Goal: Transaction & Acquisition: Purchase product/service

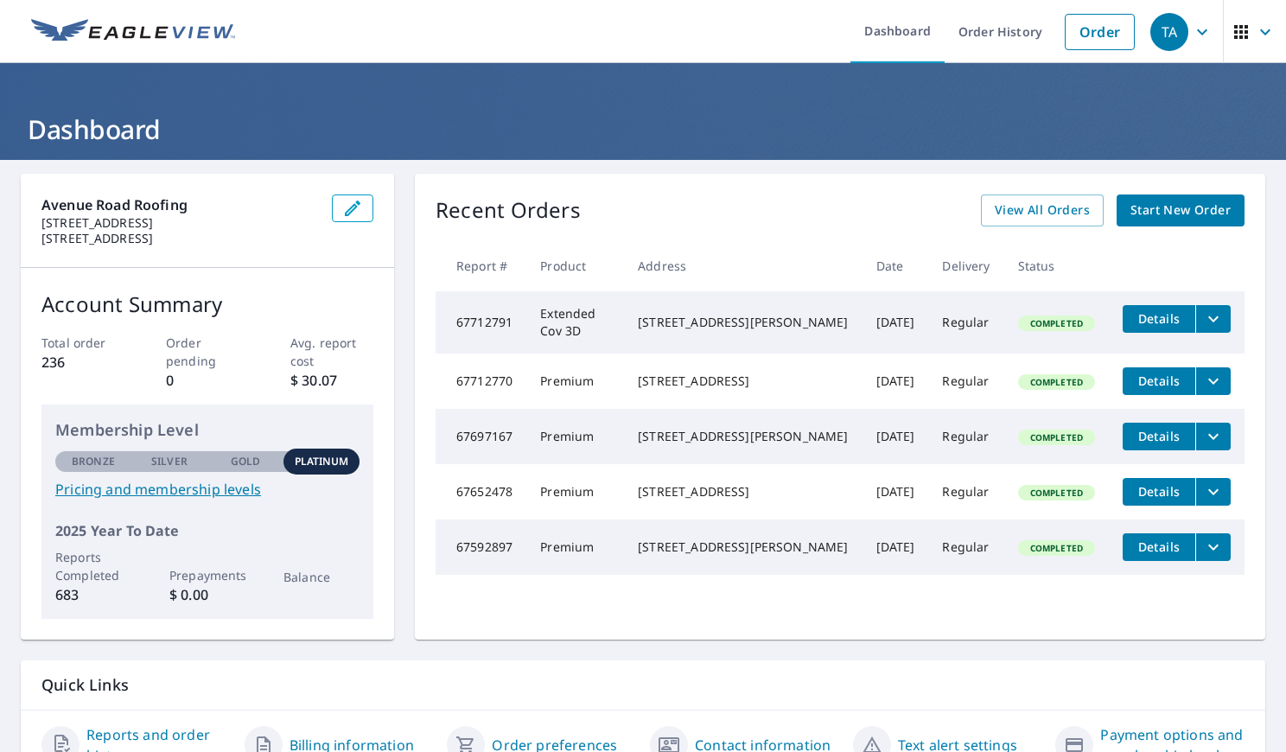
click at [717, 329] on div "[STREET_ADDRESS][PERSON_NAME]" at bounding box center [743, 322] width 210 height 17
click at [1084, 29] on link "Order" at bounding box center [1100, 32] width 70 height 36
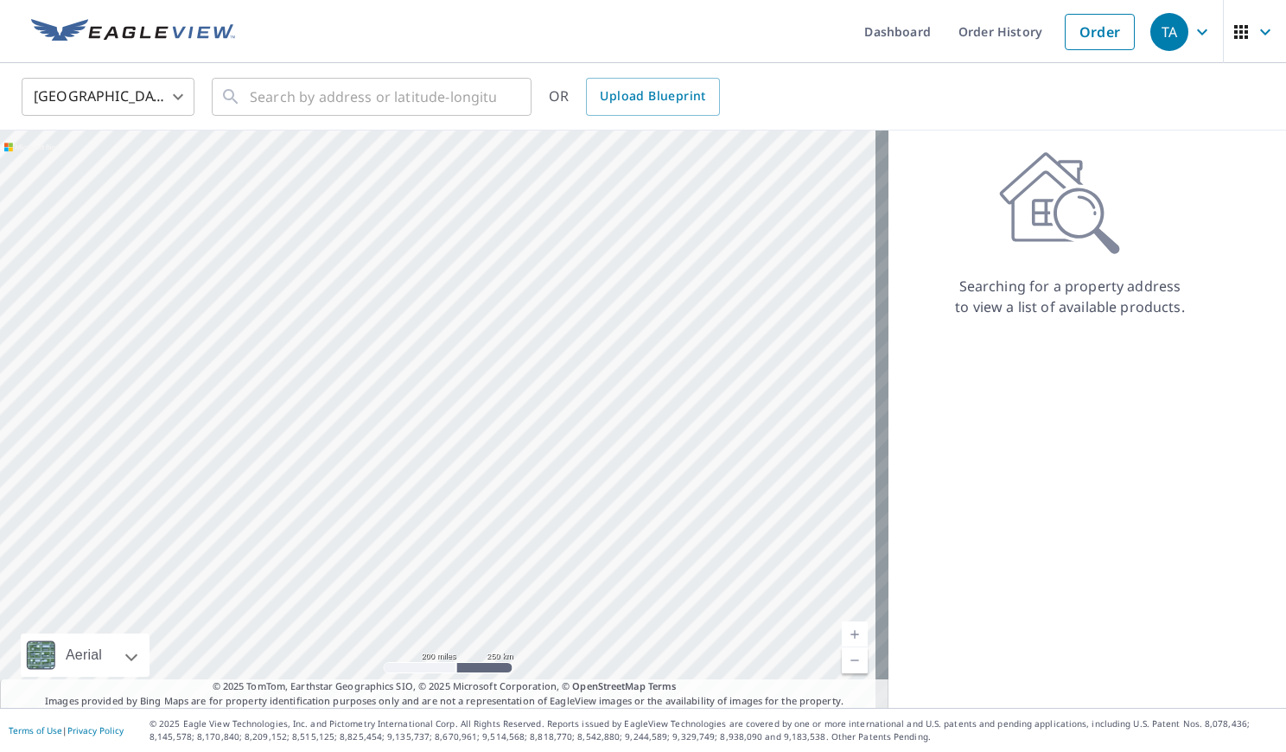
click at [154, 98] on body "TA TA Dashboard Order History Order TA United States US ​ ​ OR Upload Blueprint…" at bounding box center [643, 376] width 1286 height 752
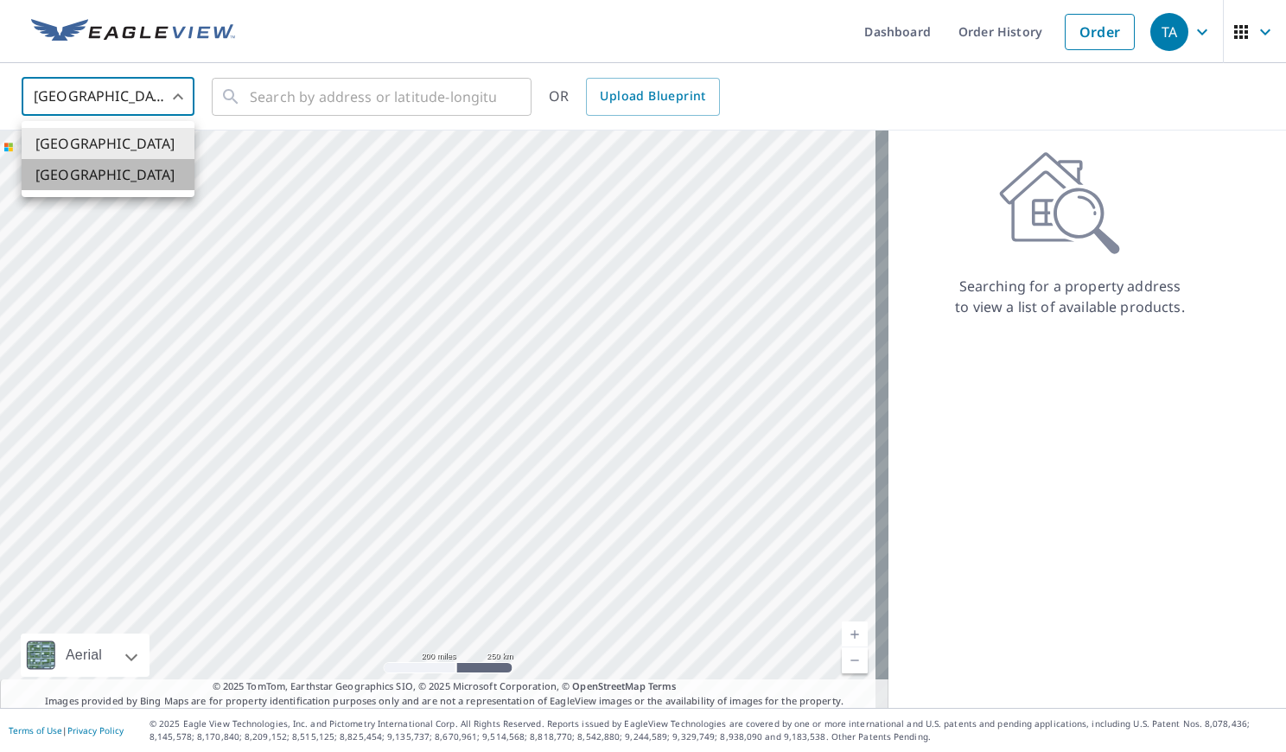
click at [98, 180] on li "[GEOGRAPHIC_DATA]" at bounding box center [108, 174] width 173 height 31
type input "CA"
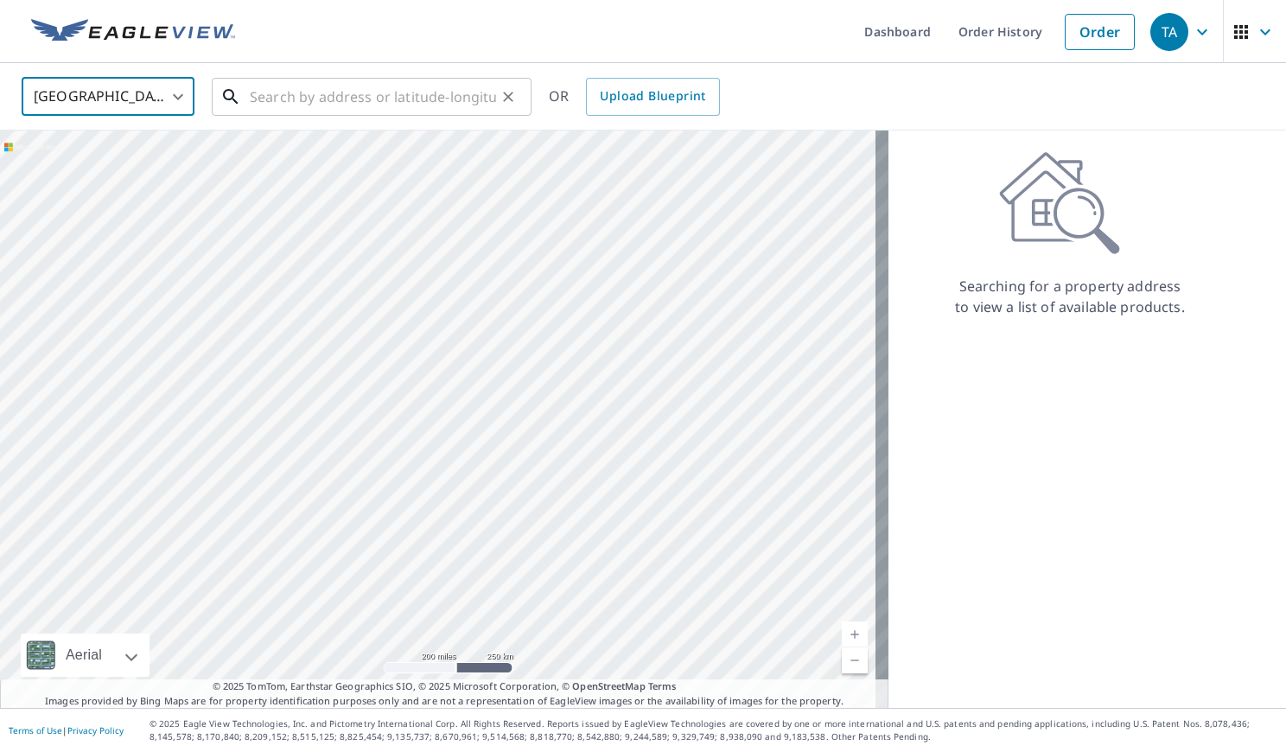
click at [328, 97] on input "text" at bounding box center [373, 97] width 246 height 48
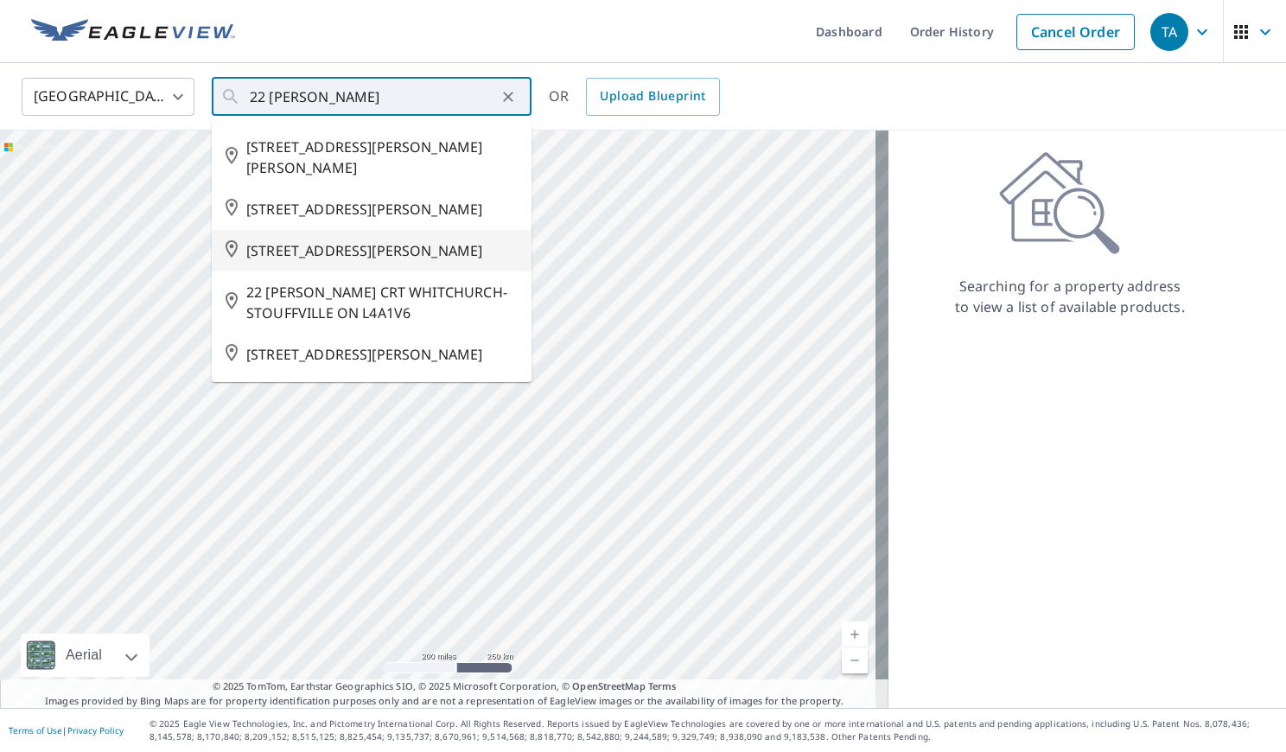
type input "[STREET_ADDRESS][PERSON_NAME]"
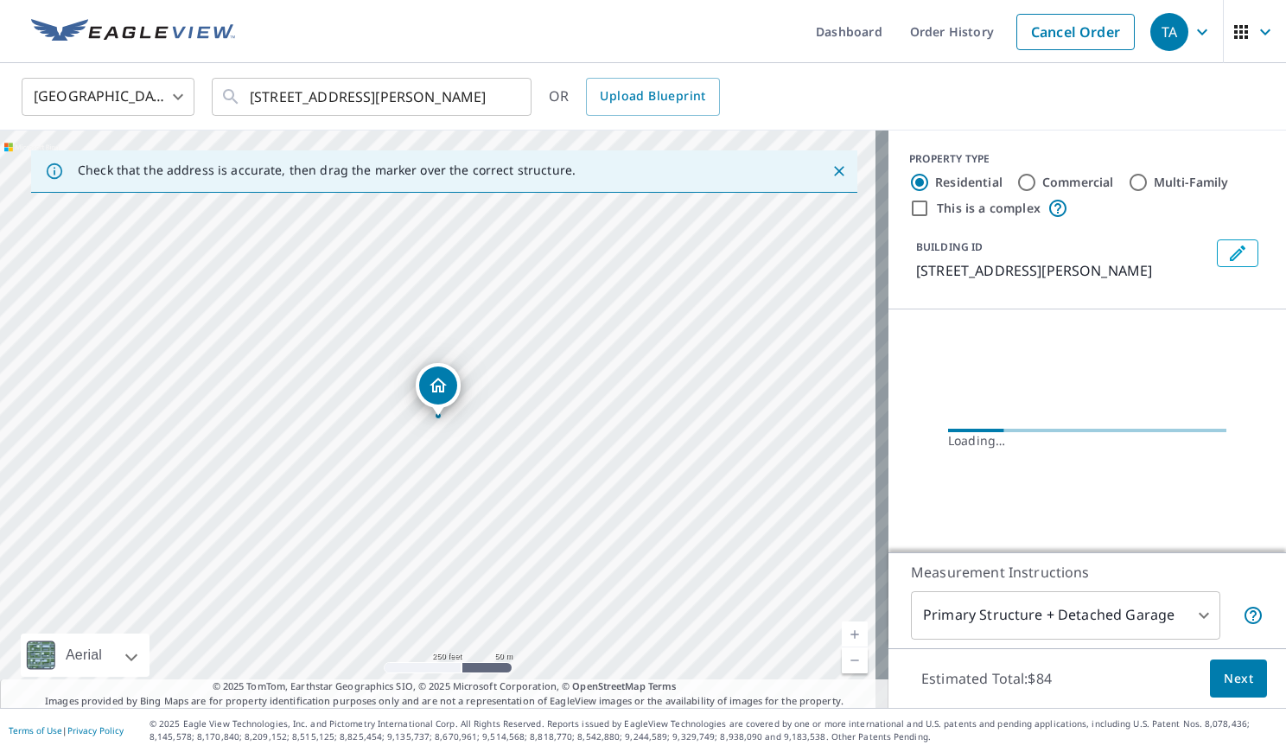
click at [845, 631] on link "Current Level 17, Zoom In" at bounding box center [855, 635] width 26 height 26
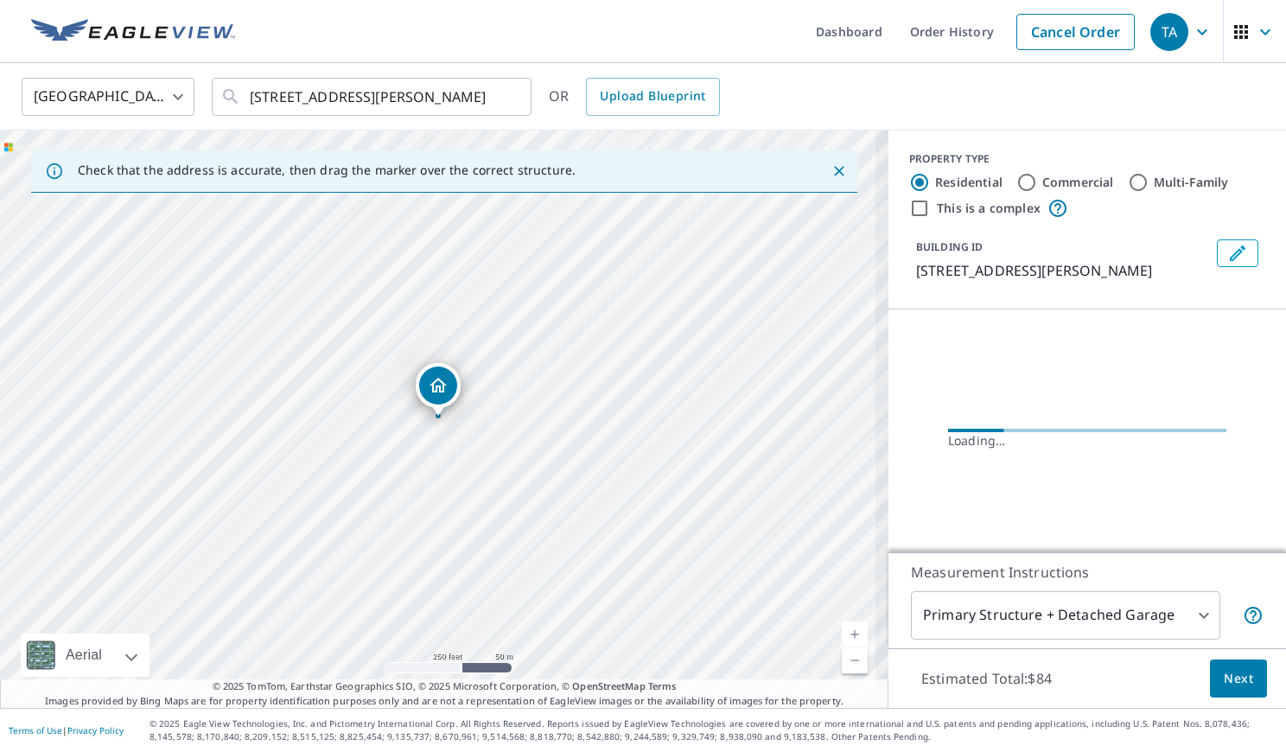
click at [845, 631] on link "Current Level 17, Zoom In" at bounding box center [855, 635] width 26 height 26
click at [845, 631] on link "Current Level 17.628905848308754, Zoom In" at bounding box center [855, 635] width 26 height 26
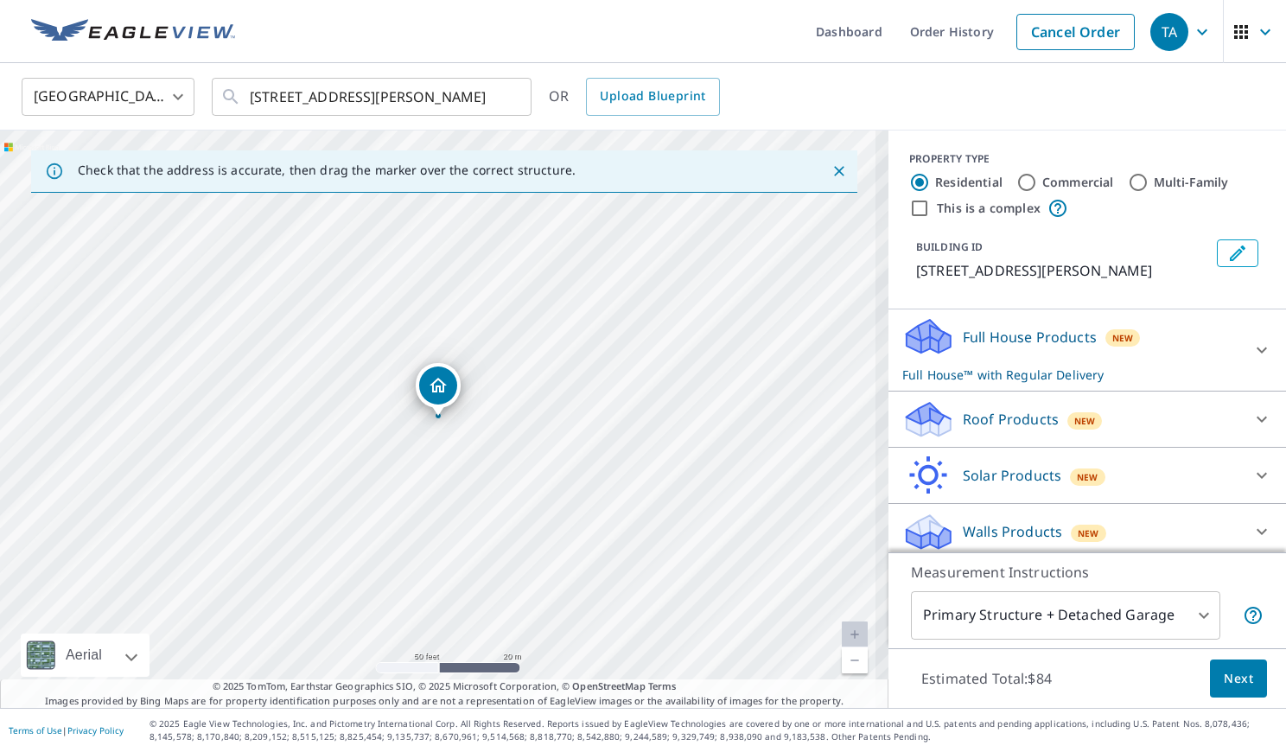
click at [845, 631] on link "Current Level 19, Zoom In Disabled" at bounding box center [855, 635] width 26 height 26
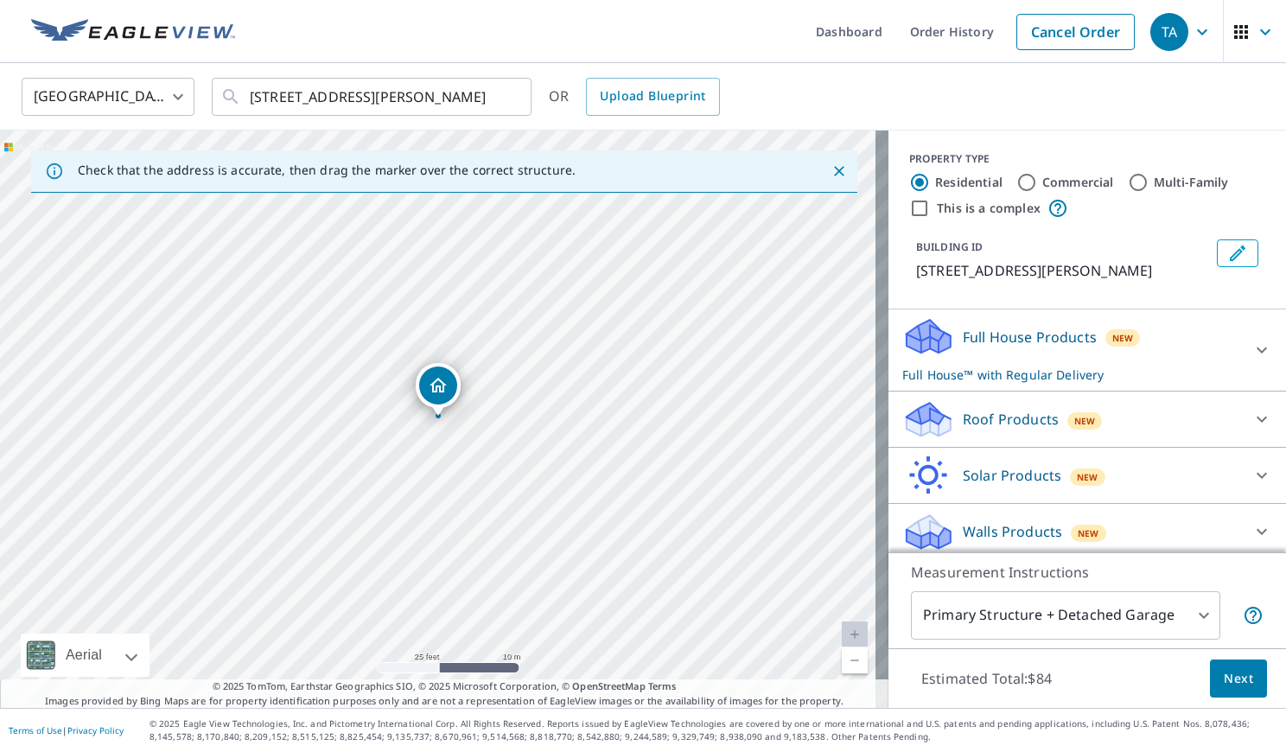
click at [967, 401] on div "Roof Products New" at bounding box center [1072, 419] width 339 height 41
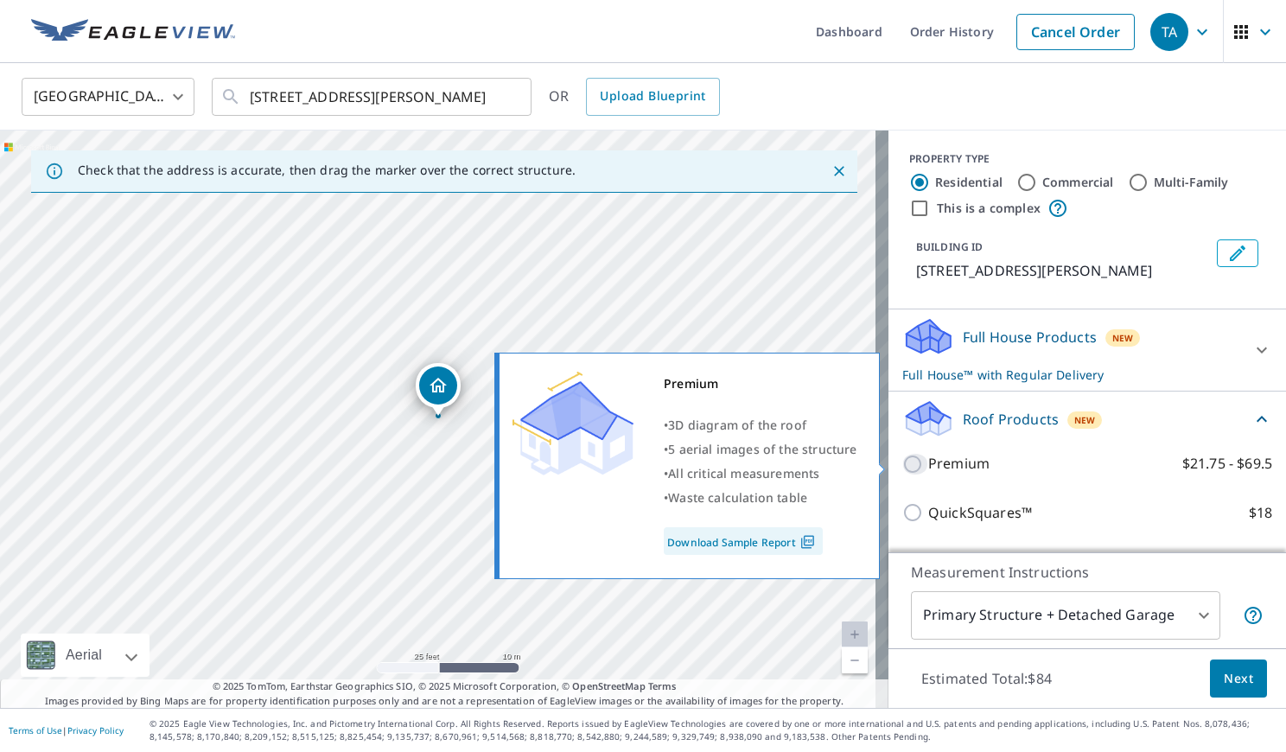
click at [903, 462] on input "Premium $21.75 - $69.5" at bounding box center [916, 464] width 26 height 21
checkbox input "true"
checkbox input "false"
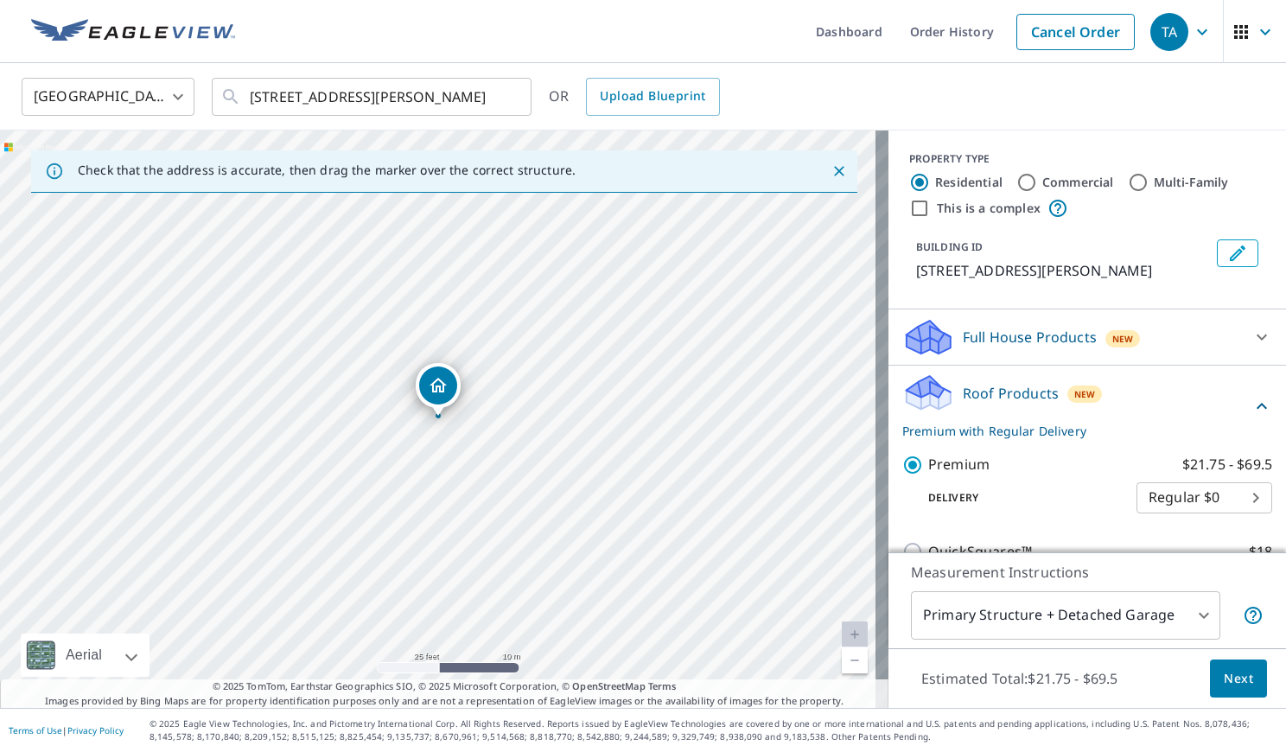
click at [1227, 674] on span "Next" at bounding box center [1238, 679] width 29 height 22
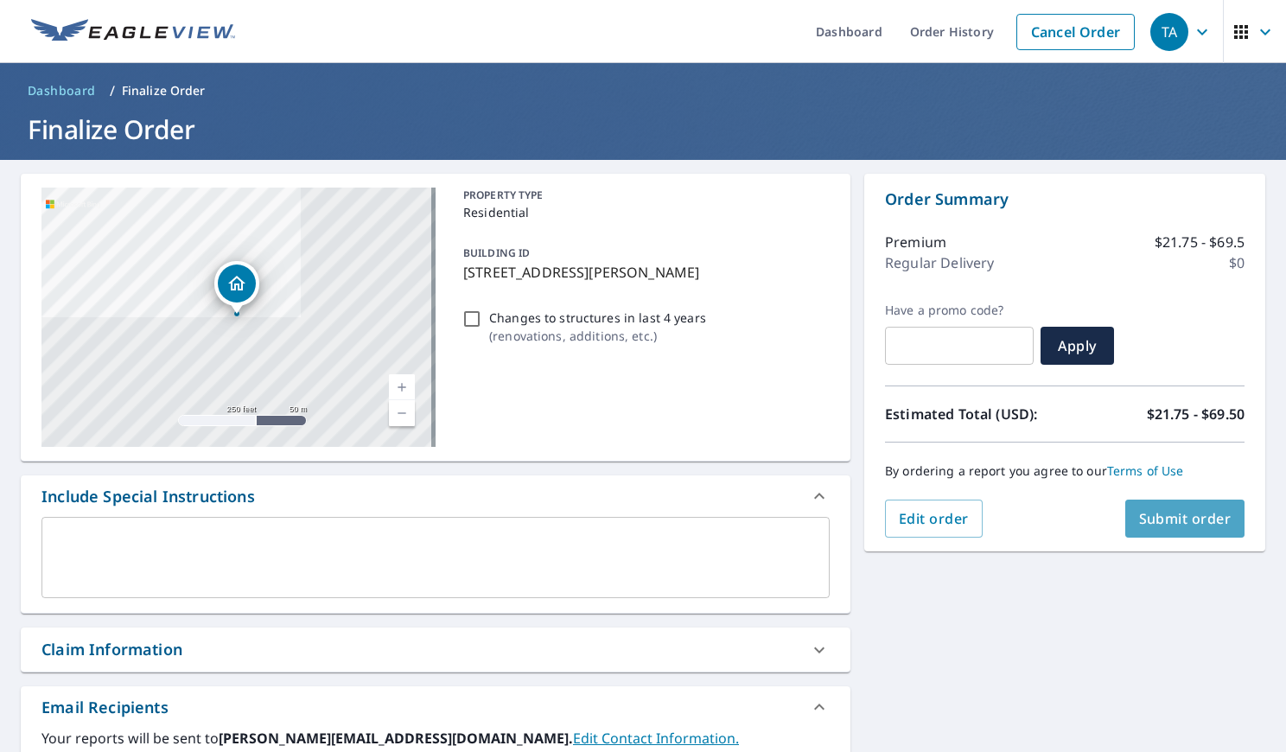
click at [1208, 520] on span "Submit order" at bounding box center [1186, 518] width 93 height 19
